Goal: Information Seeking & Learning: Learn about a topic

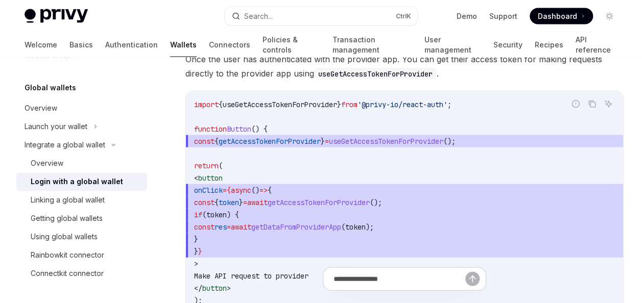
scroll to position [1168, 0]
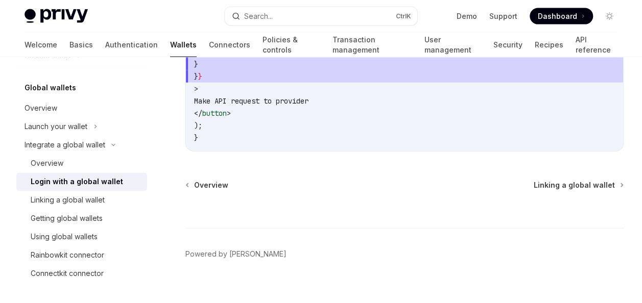
scroll to position [1168, 0]
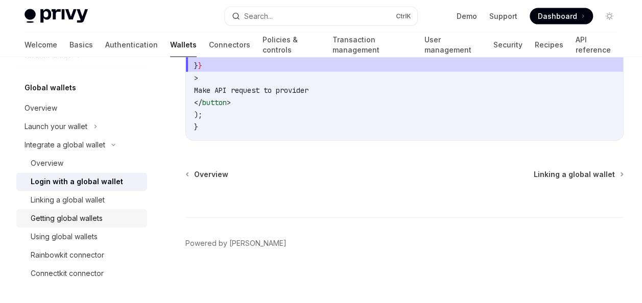
click at [105, 217] on div "Getting global wallets" at bounding box center [86, 218] width 110 height 12
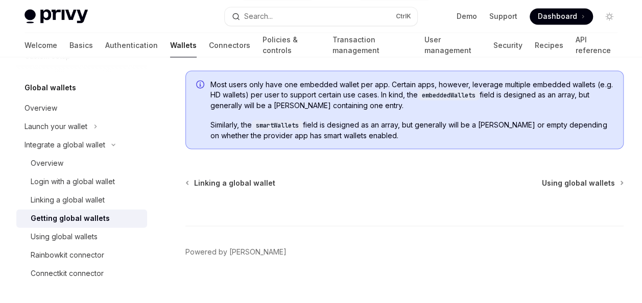
scroll to position [925, 0]
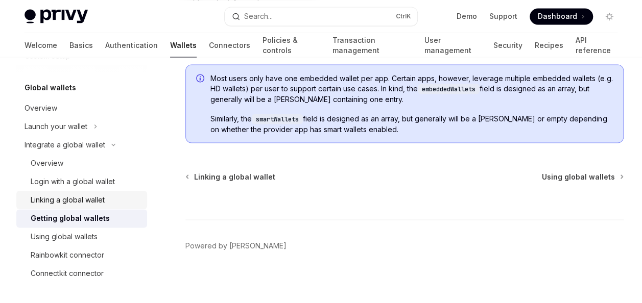
click at [103, 199] on div "Linking a global wallet" at bounding box center [68, 200] width 74 height 12
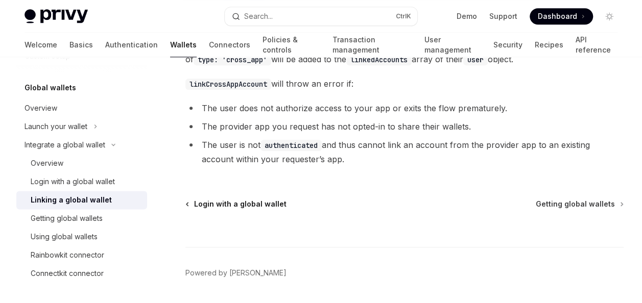
scroll to position [594, 0]
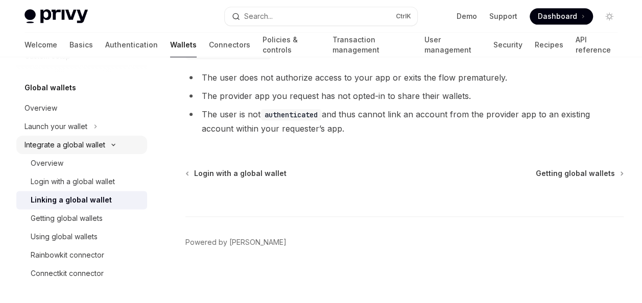
click at [110, 144] on icon at bounding box center [113, 145] width 12 height 4
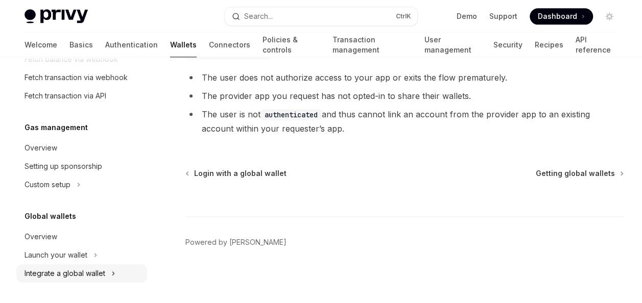
scroll to position [574, 0]
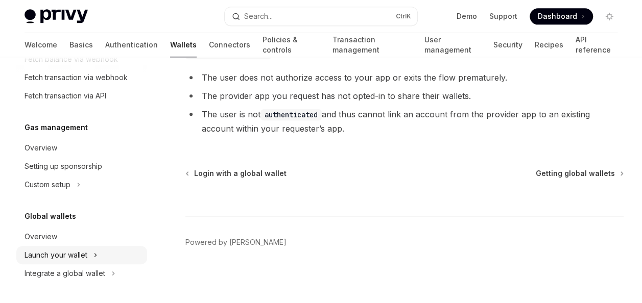
click at [101, 254] on div "Launch your wallet" at bounding box center [81, 255] width 131 height 18
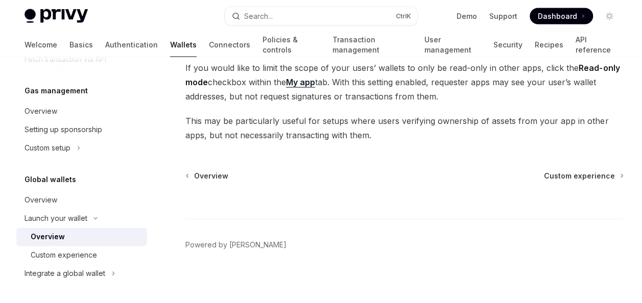
scroll to position [1035, 0]
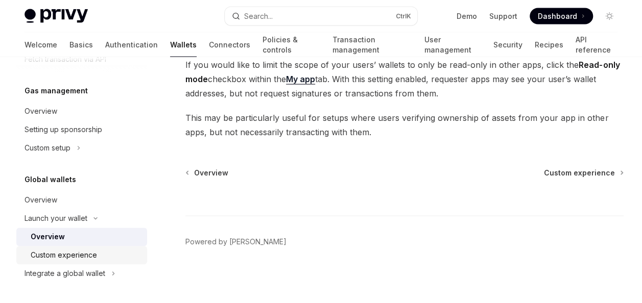
click at [95, 256] on div "Custom experience" at bounding box center [64, 255] width 66 height 12
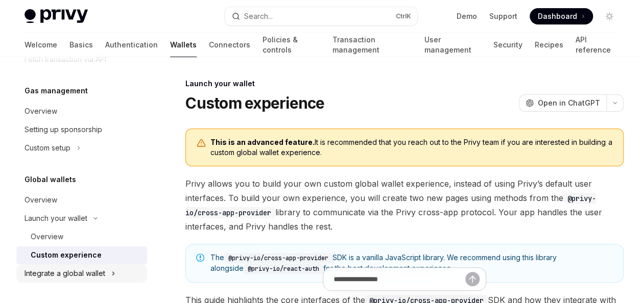
click at [113, 280] on div "Integrate a global wallet" at bounding box center [81, 273] width 131 height 18
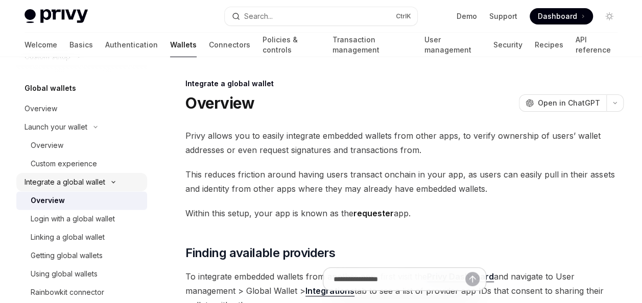
scroll to position [739, 0]
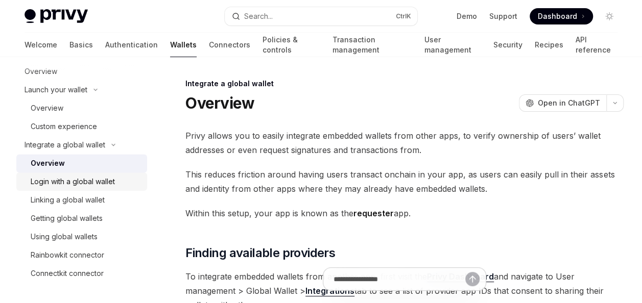
click at [124, 183] on div "Login with a global wallet" at bounding box center [86, 182] width 110 height 12
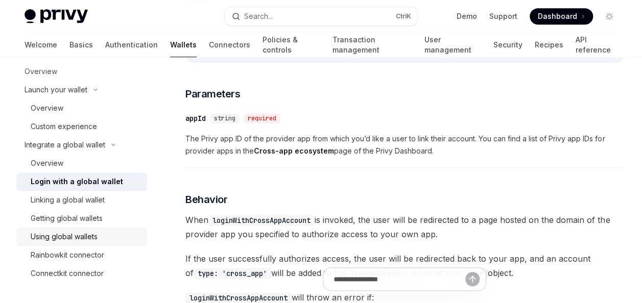
scroll to position [357, 0]
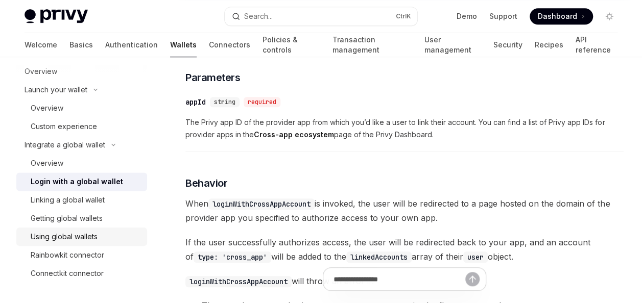
click at [87, 241] on div "Using global wallets" at bounding box center [64, 237] width 67 height 12
type textarea "*"
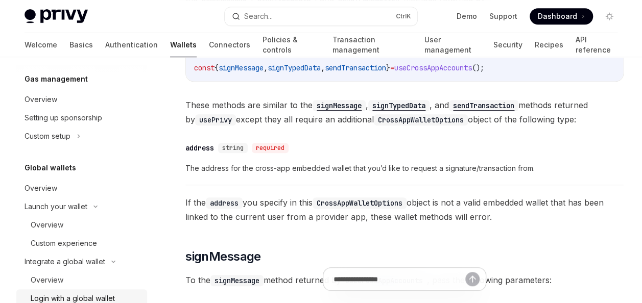
scroll to position [484, 0]
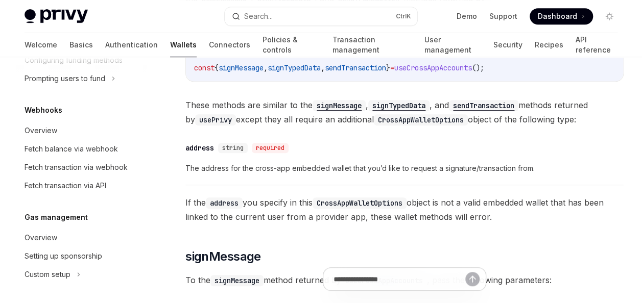
click at [571, 15] on span "Dashboard" at bounding box center [557, 16] width 39 height 10
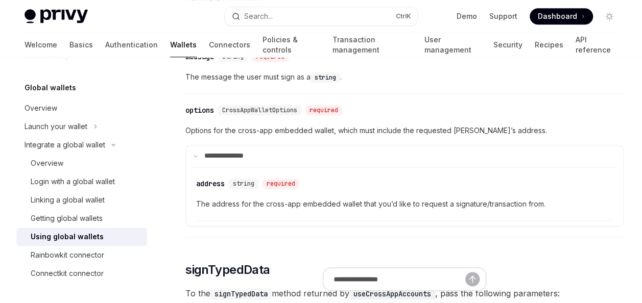
scroll to position [613, 0]
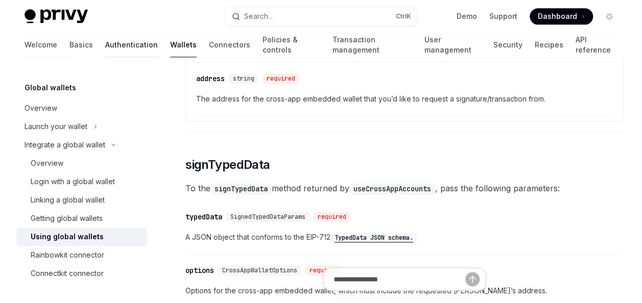
click at [105, 43] on link "Authentication" at bounding box center [131, 45] width 53 height 25
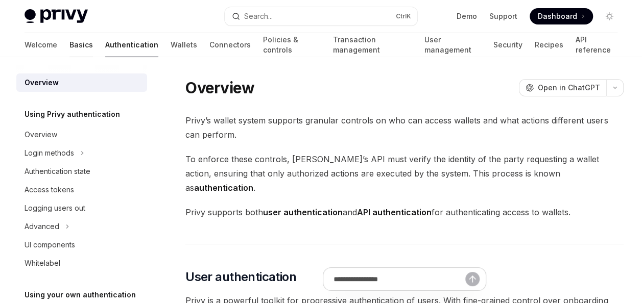
click at [69, 39] on link "Basics" at bounding box center [80, 45] width 23 height 25
type textarea "*"
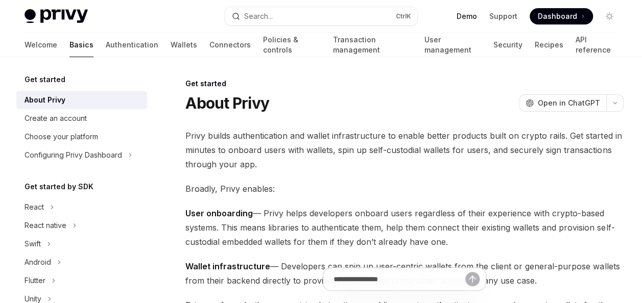
click at [471, 15] on link "Demo" at bounding box center [466, 16] width 20 height 10
